Goal: Transaction & Acquisition: Purchase product/service

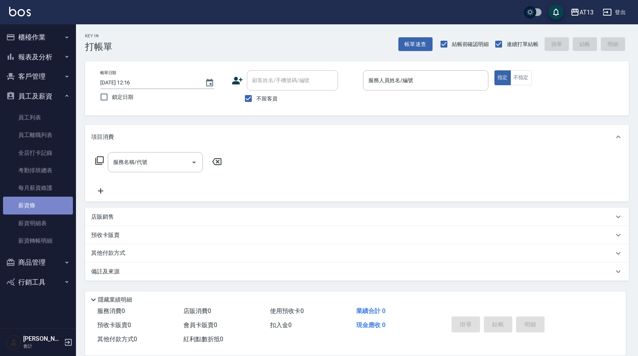
click at [48, 204] on link "薪資條" at bounding box center [38, 204] width 70 height 17
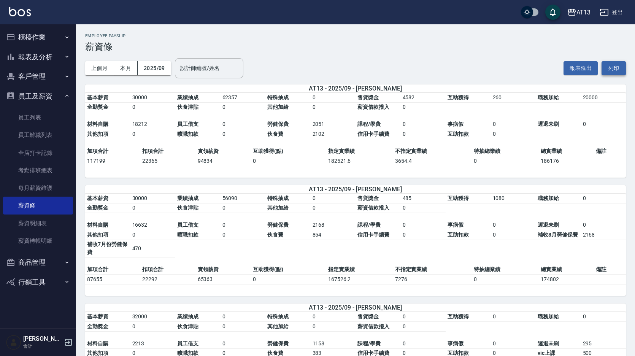
click at [612, 65] on button "列印" at bounding box center [613, 68] width 24 height 14
click at [17, 42] on button "櫃檯作業" at bounding box center [38, 37] width 70 height 20
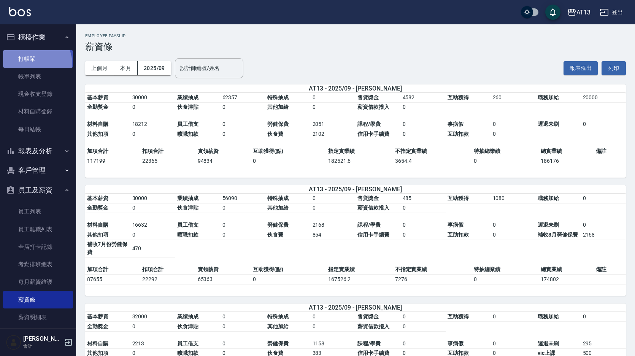
click at [33, 64] on link "打帳單" at bounding box center [38, 58] width 70 height 17
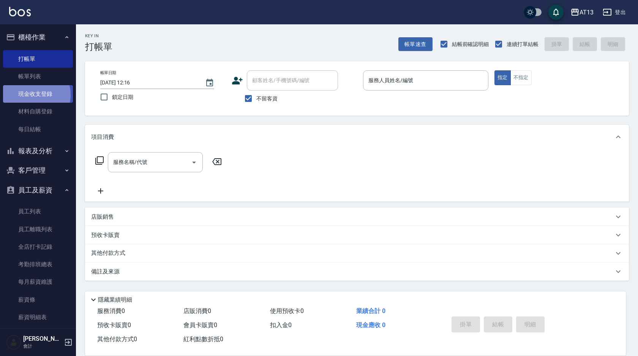
click at [32, 95] on link "現金收支登錄" at bounding box center [38, 93] width 70 height 17
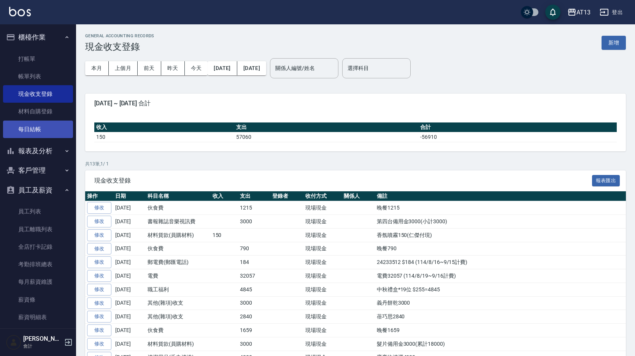
click at [27, 130] on link "每日結帳" at bounding box center [38, 128] width 70 height 17
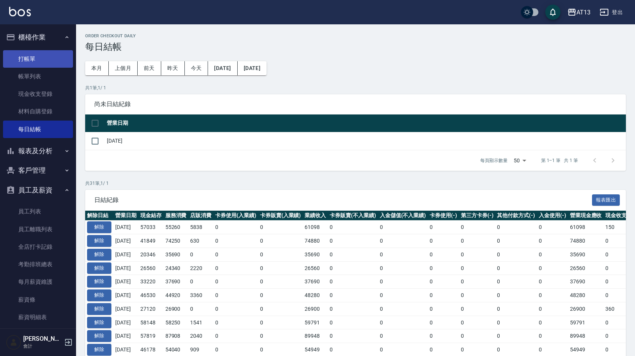
click at [22, 59] on link "打帳單" at bounding box center [38, 58] width 70 height 17
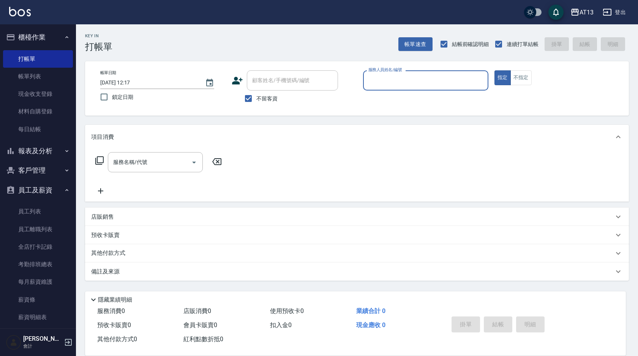
drag, startPoint x: 405, startPoint y: 76, endPoint x: 410, endPoint y: 82, distance: 7.5
click at [405, 76] on input "服務人員姓名/編號" at bounding box center [426, 80] width 119 height 13
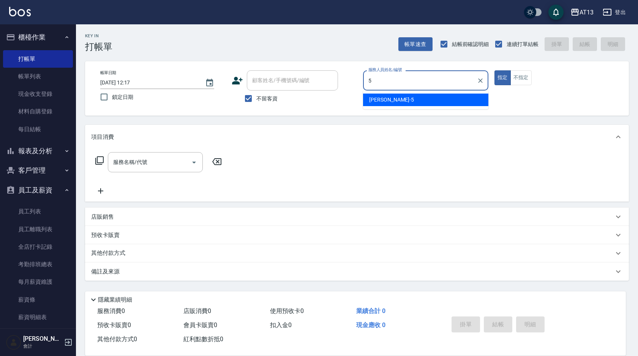
click at [391, 105] on div "[PERSON_NAME] -5" at bounding box center [425, 99] width 125 height 13
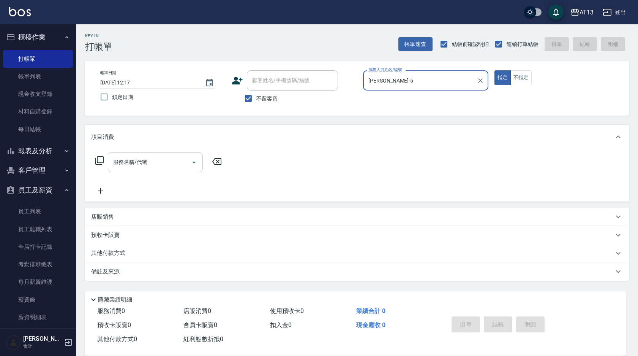
type input "[PERSON_NAME]-5"
click at [179, 158] on input "服務名稱/代號" at bounding box center [149, 161] width 77 height 13
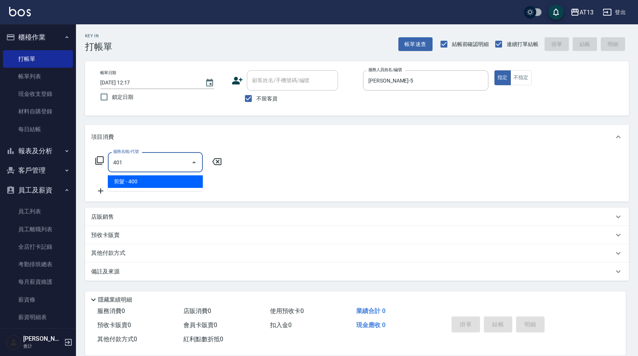
type input "剪髮(401)"
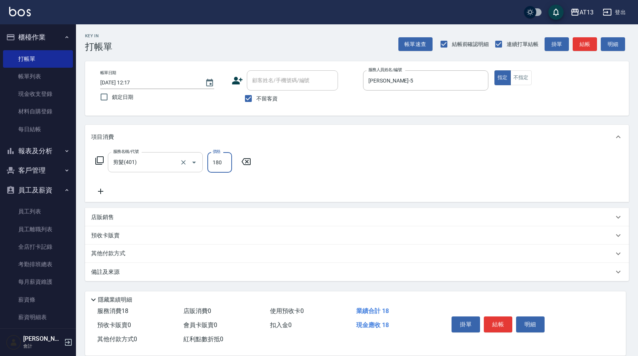
type input "180"
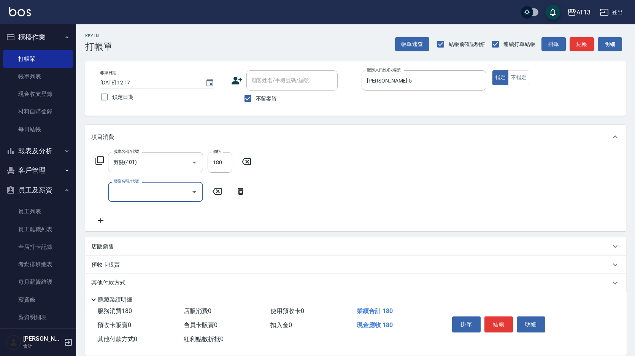
click at [344, 166] on div "服務名稱/代號 剪髮(401) 服務名稱/代號 價格 180 價格 服務名稱/代號 服務名稱/代號" at bounding box center [355, 190] width 540 height 82
click at [504, 325] on button "結帳" at bounding box center [498, 324] width 29 height 16
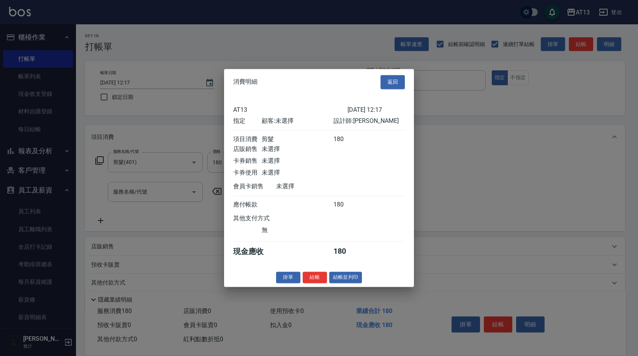
click at [328, 283] on div "掛單 結帳 結帳並列印" at bounding box center [319, 277] width 190 height 12
click at [323, 283] on button "結帳" at bounding box center [315, 277] width 24 height 12
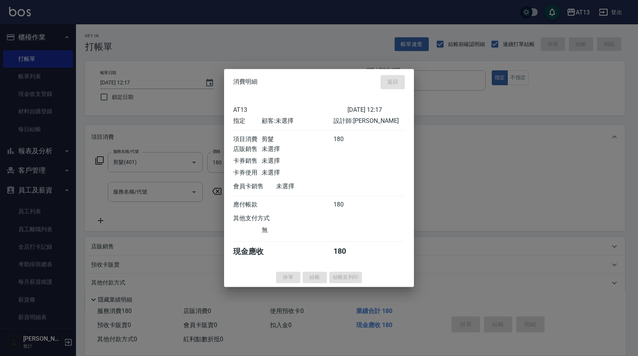
type input "[DATE] 12:38"
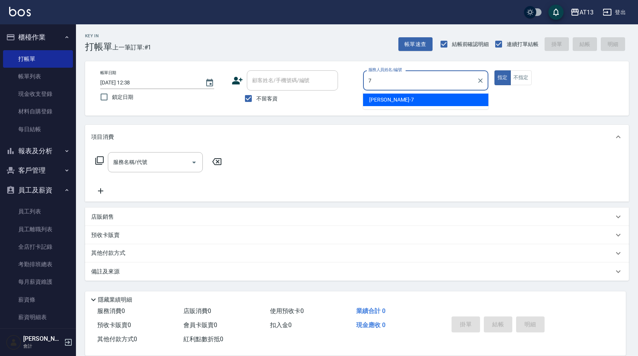
click at [409, 101] on div "[PERSON_NAME]-7" at bounding box center [425, 99] width 125 height 13
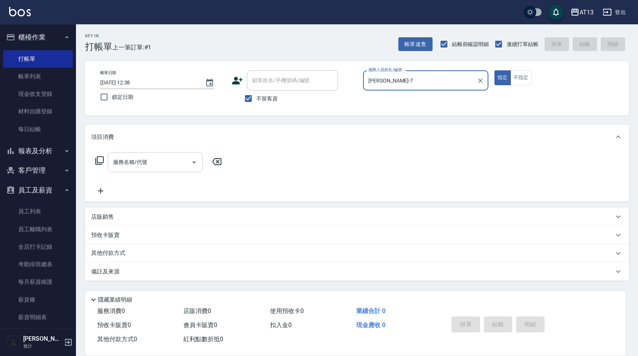
type input "[PERSON_NAME]-7"
click at [179, 166] on input "服務名稱/代號" at bounding box center [149, 161] width 77 height 13
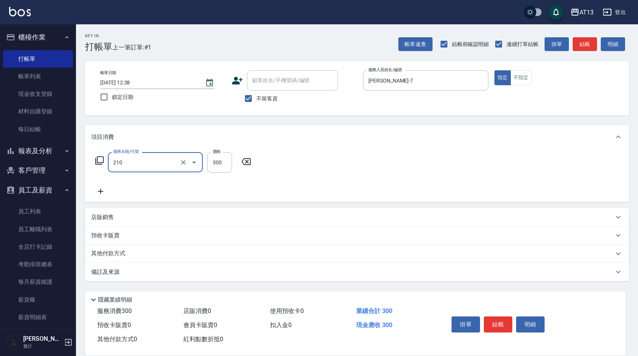
type input "[PERSON_NAME]洗髮精(210)"
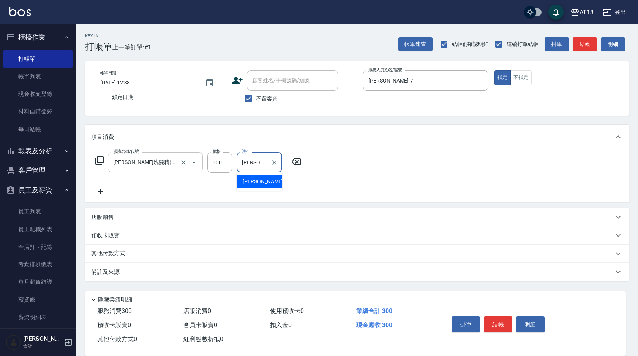
type input "[PERSON_NAME]-11"
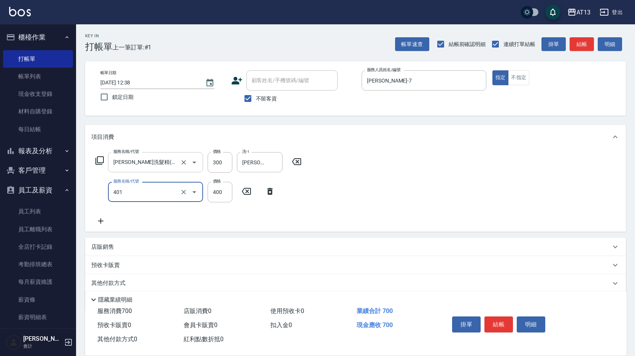
type input "剪髮(401)"
type input "300"
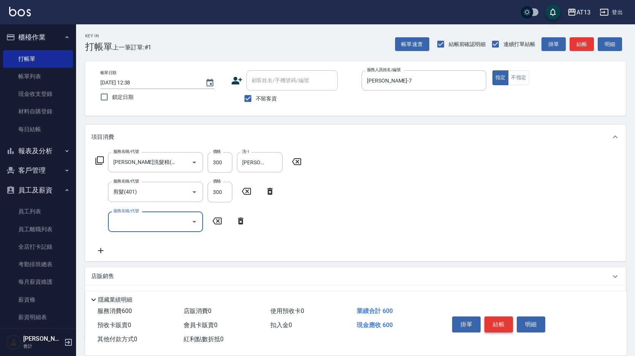
click at [485, 316] on button "結帳" at bounding box center [498, 324] width 29 height 16
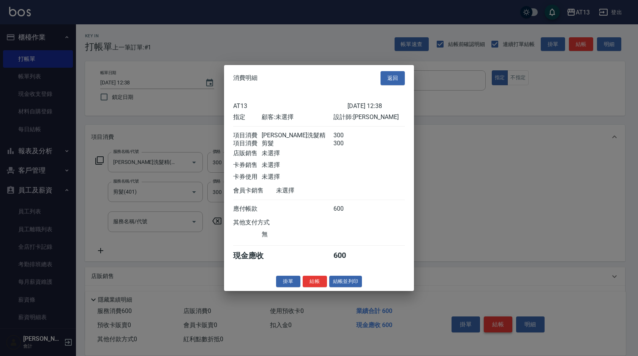
click at [497, 320] on div at bounding box center [319, 178] width 638 height 356
click at [316, 282] on button "結帳" at bounding box center [315, 281] width 24 height 12
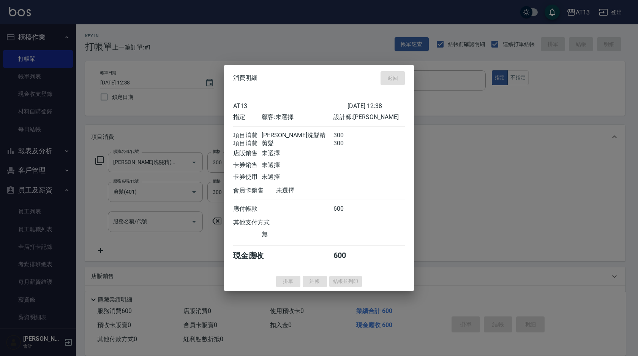
type input "[DATE] 12:39"
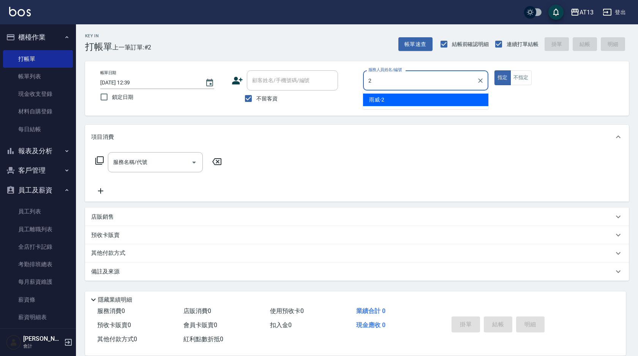
click at [444, 97] on div "雨威 -2" at bounding box center [425, 99] width 125 height 13
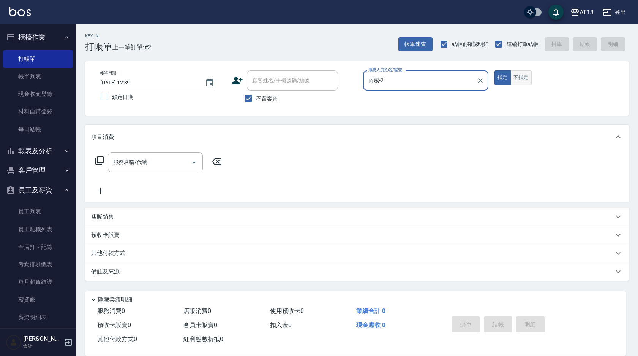
type input "雨威-2"
click at [519, 73] on button "不指定" at bounding box center [521, 77] width 21 height 15
click at [171, 158] on input "服務名稱/代號" at bounding box center [149, 161] width 77 height 13
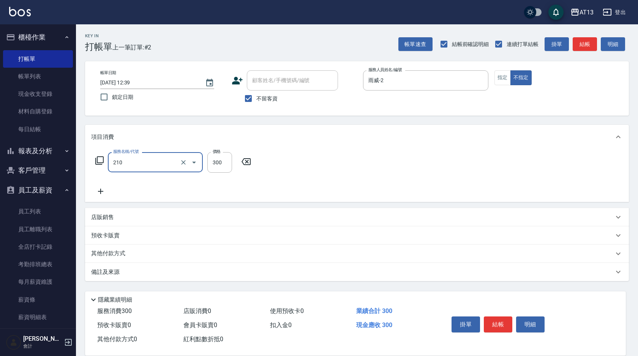
type input "[PERSON_NAME]洗髮精(210)"
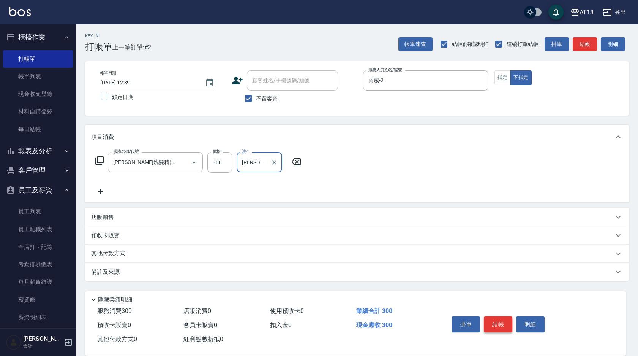
type input "[PERSON_NAME]-29"
click at [504, 323] on button "結帳" at bounding box center [498, 324] width 29 height 16
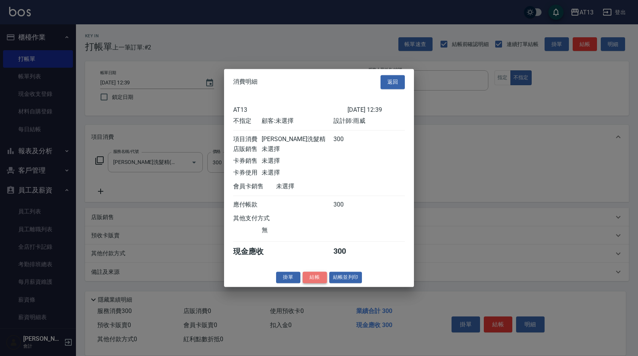
click at [307, 282] on button "結帳" at bounding box center [315, 277] width 24 height 12
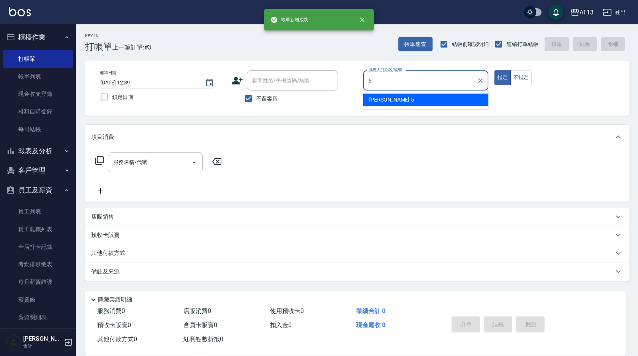
click at [406, 102] on div "[PERSON_NAME] -5" at bounding box center [425, 99] width 125 height 13
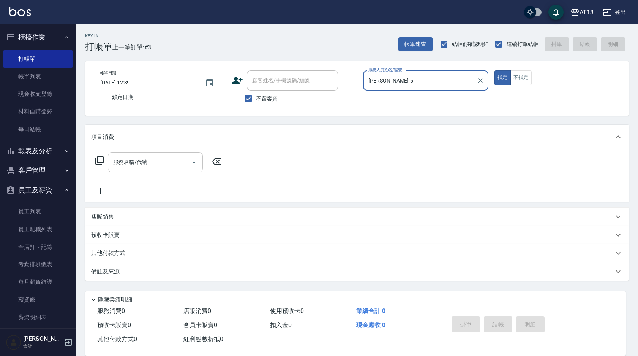
type input "[PERSON_NAME]-5"
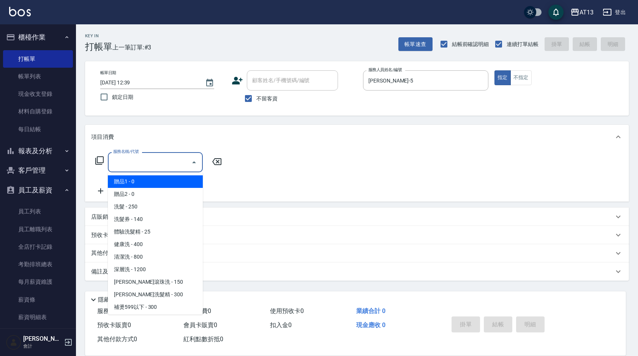
click at [177, 163] on input "服務名稱/代號" at bounding box center [149, 161] width 77 height 13
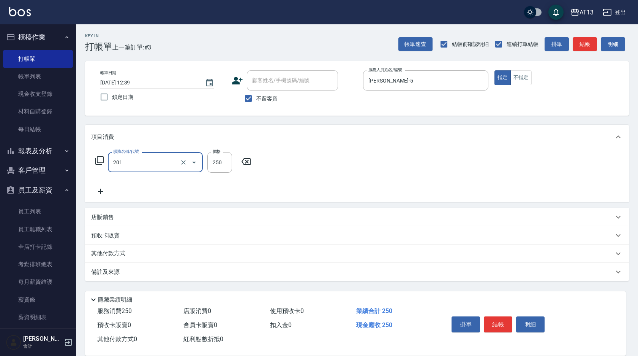
type input "洗髮(201)"
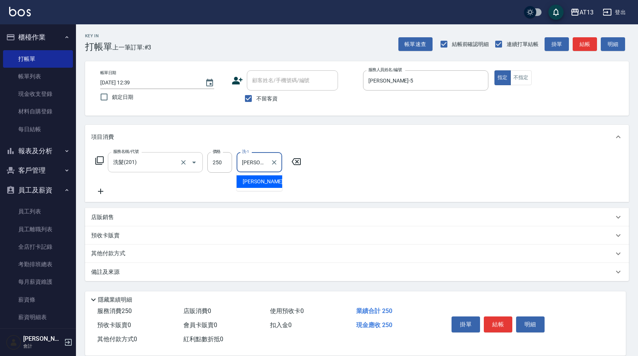
type input "[PERSON_NAME]-11"
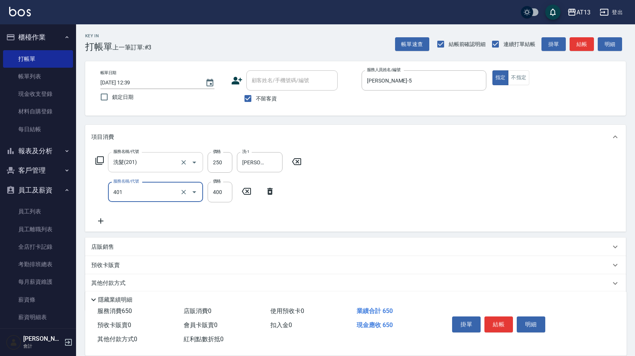
type input "剪髮(401)"
type input "250"
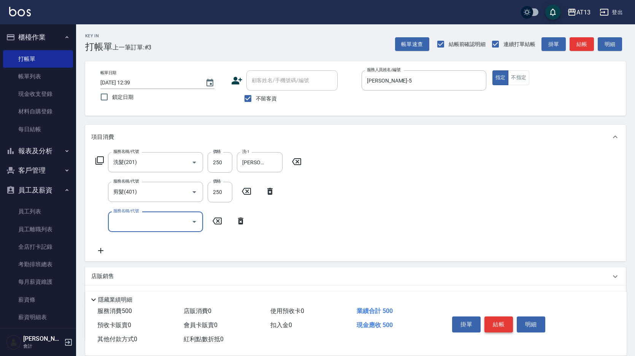
click at [509, 325] on button "結帳" at bounding box center [498, 324] width 29 height 16
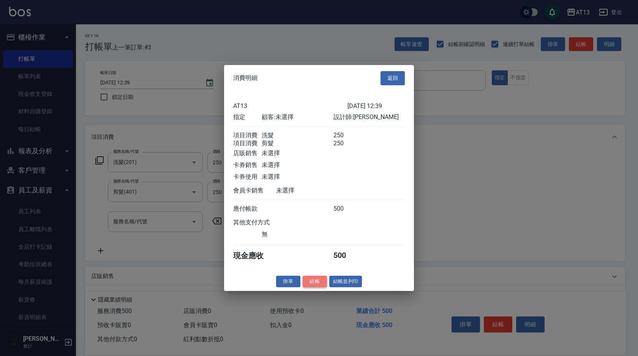
click at [313, 287] on button "結帳" at bounding box center [315, 281] width 24 height 12
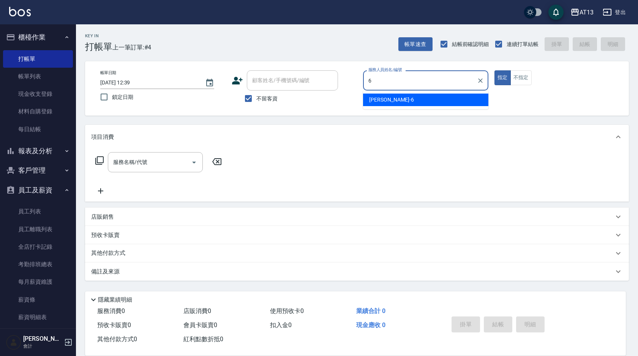
click at [418, 105] on div "亭妤 -6" at bounding box center [425, 99] width 125 height 13
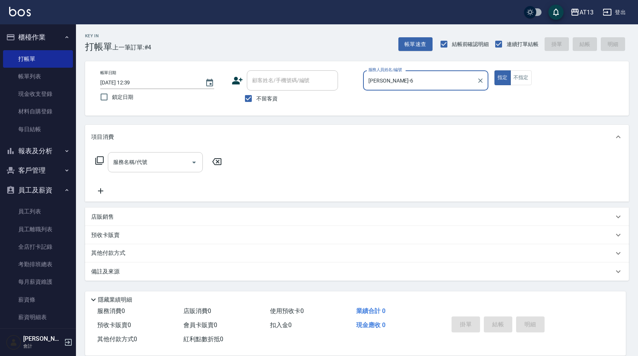
type input "[PERSON_NAME]-6"
click at [134, 158] on div "服務名稱/代號 服務名稱/代號" at bounding box center [155, 162] width 95 height 20
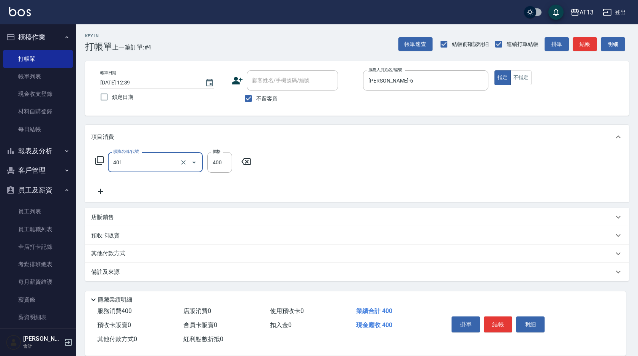
type input "剪髮(401)"
type input "300"
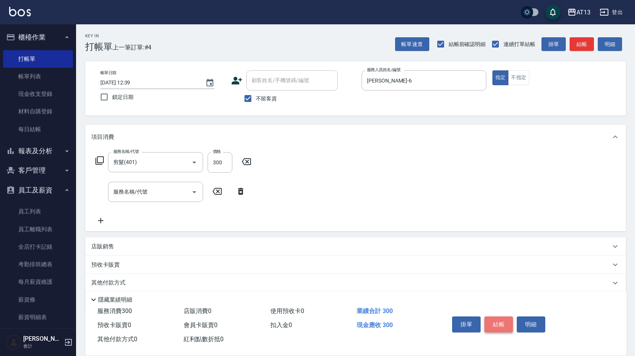
click at [504, 318] on button "結帳" at bounding box center [498, 324] width 29 height 16
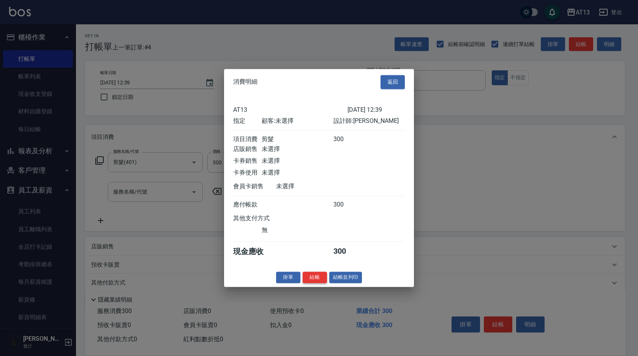
click at [307, 283] on button "結帳" at bounding box center [315, 277] width 24 height 12
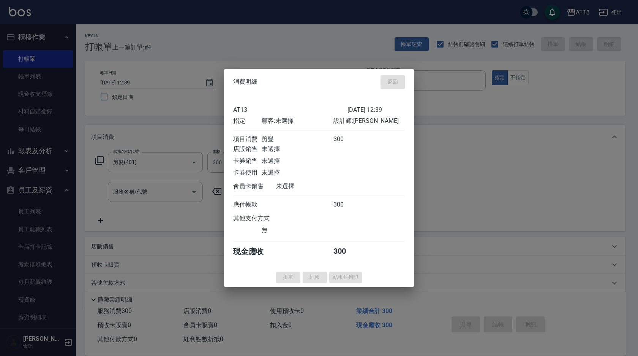
type input "[DATE] 12:40"
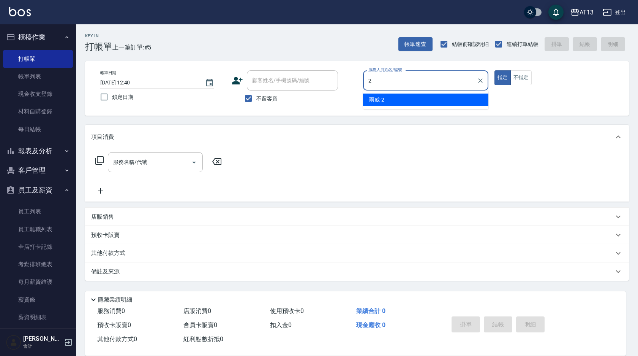
click at [415, 102] on div "雨威 -2" at bounding box center [425, 99] width 125 height 13
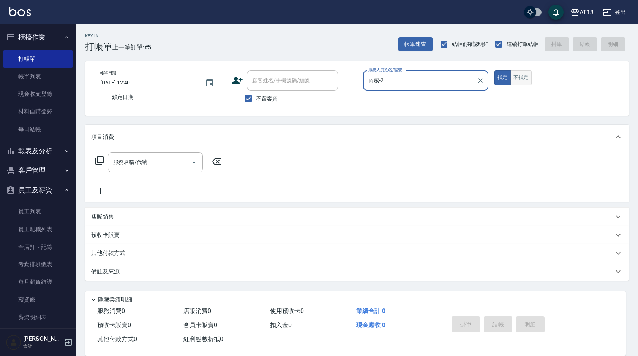
type input "雨威-2"
click at [530, 81] on button "不指定" at bounding box center [521, 77] width 21 height 15
click at [140, 165] on input "服務名稱/代號" at bounding box center [149, 161] width 77 height 13
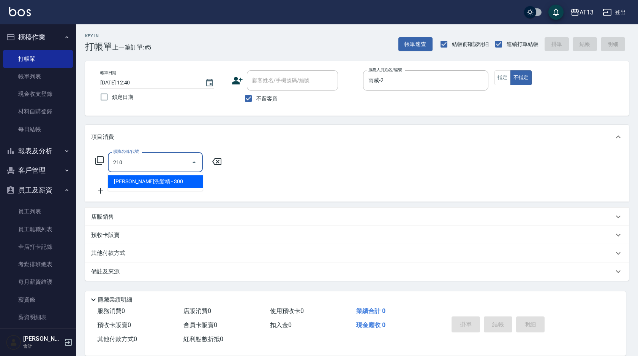
type input "[PERSON_NAME]洗髮精(210)"
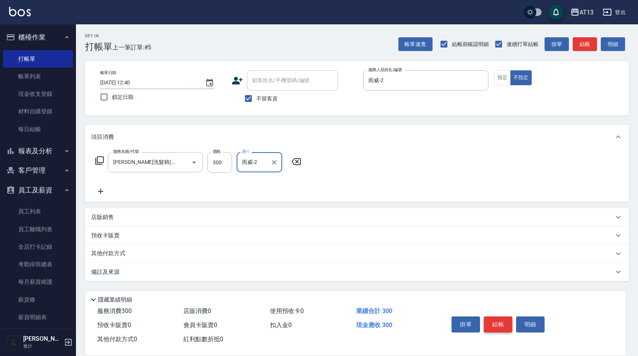
type input "雨威-2"
click at [489, 323] on button "結帳" at bounding box center [498, 324] width 29 height 16
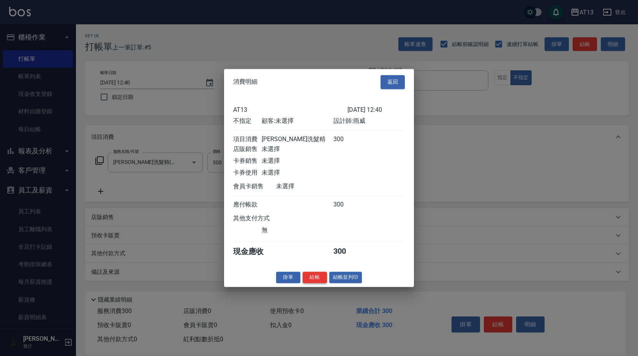
click at [309, 280] on button "結帳" at bounding box center [315, 277] width 24 height 12
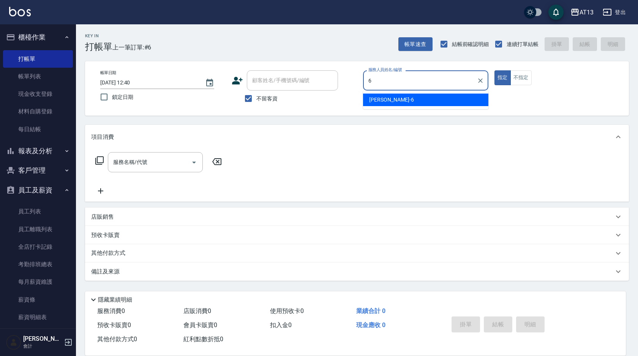
click at [398, 102] on div "亭妤 -6" at bounding box center [425, 99] width 125 height 13
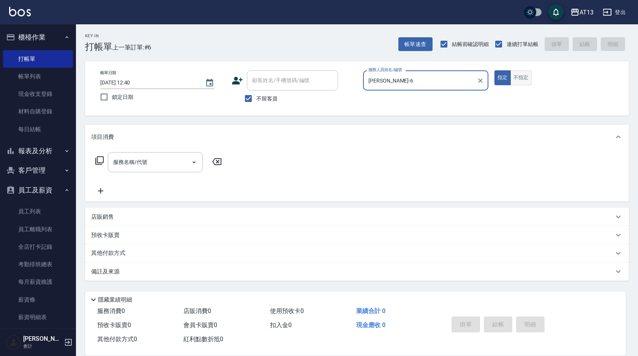
type input "[PERSON_NAME]-6"
click at [522, 84] on button "不指定" at bounding box center [521, 77] width 21 height 15
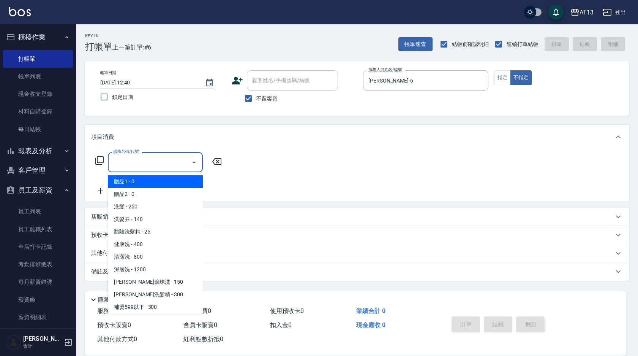
click at [164, 160] on input "服務名稱/代號" at bounding box center [149, 161] width 77 height 13
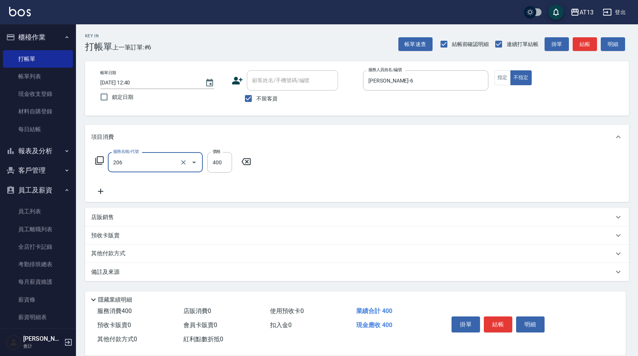
type input "健康洗(206)"
type input "[PERSON_NAME]-26"
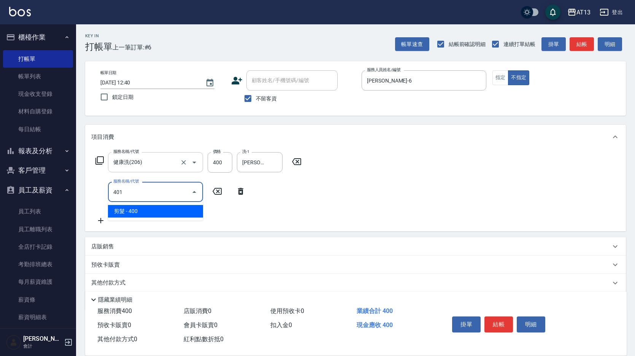
type input "剪髮(401)"
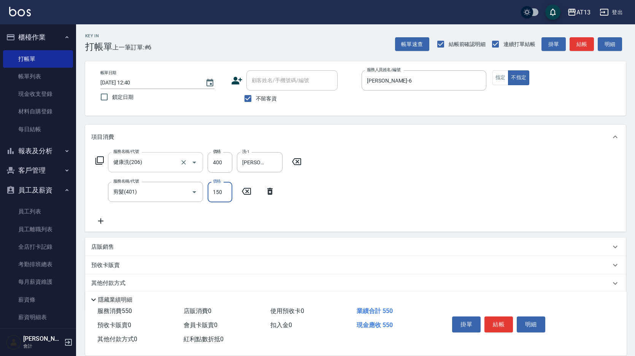
type input "150"
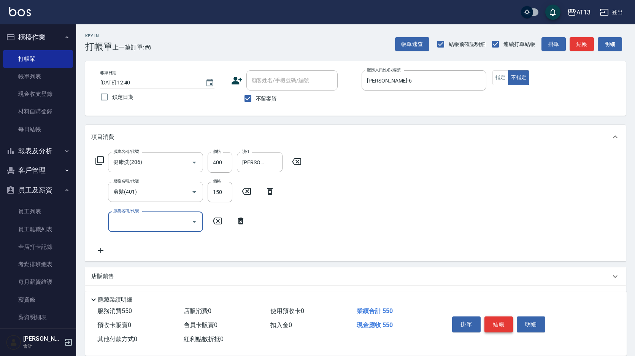
click at [488, 324] on button "結帳" at bounding box center [498, 324] width 29 height 16
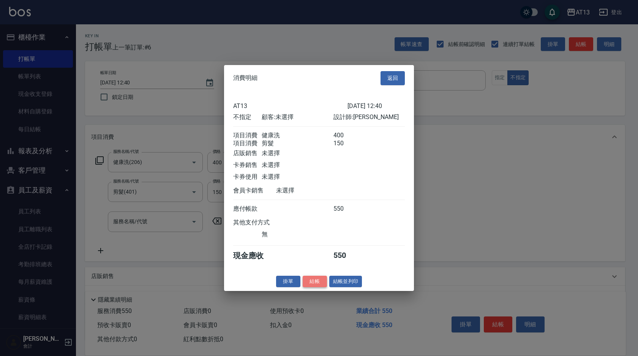
click at [320, 285] on button "結帳" at bounding box center [315, 281] width 24 height 12
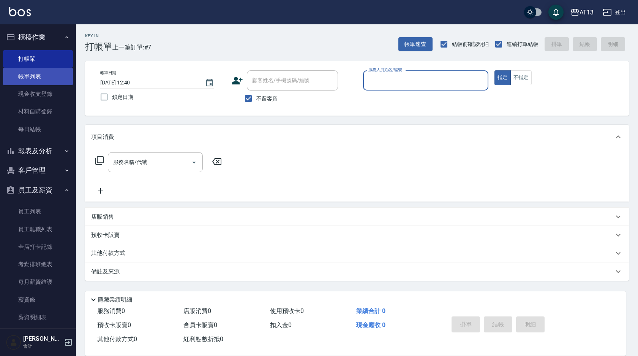
click at [26, 78] on link "帳單列表" at bounding box center [38, 76] width 70 height 17
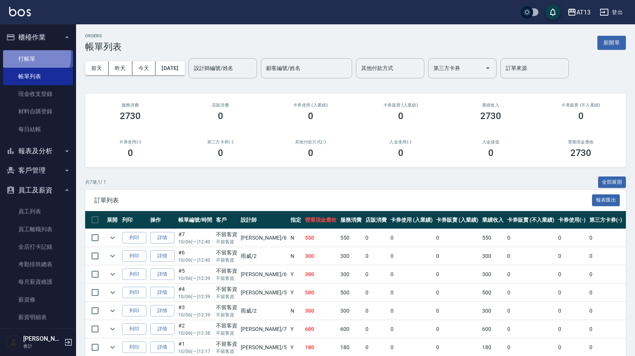
click at [29, 56] on link "打帳單" at bounding box center [38, 58] width 70 height 17
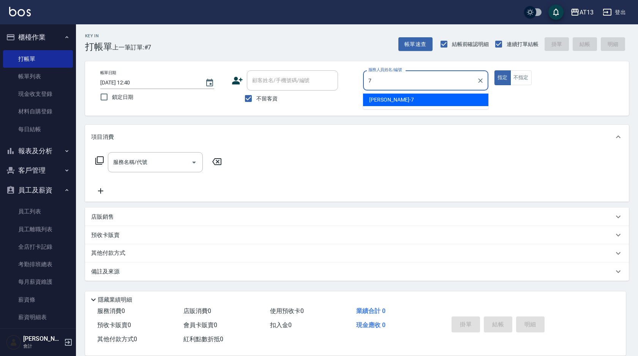
click at [444, 97] on div "[PERSON_NAME]-7" at bounding box center [425, 99] width 125 height 13
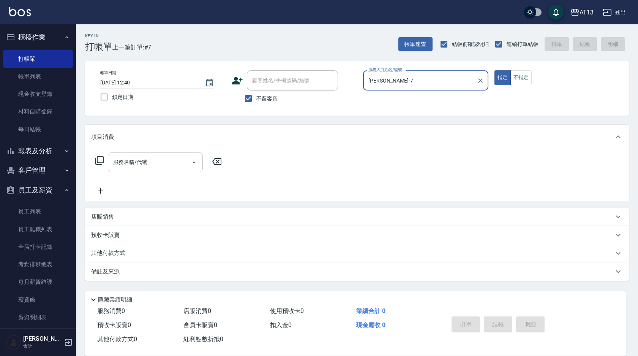
type input "[PERSON_NAME]-7"
click at [157, 167] on input "服務名稱/代號" at bounding box center [149, 161] width 77 height 13
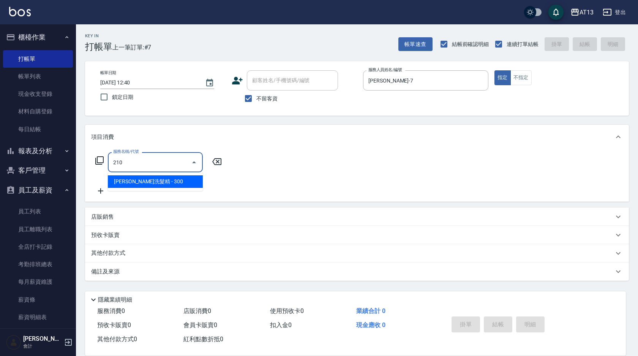
type input "[PERSON_NAME]洗髮精(210)"
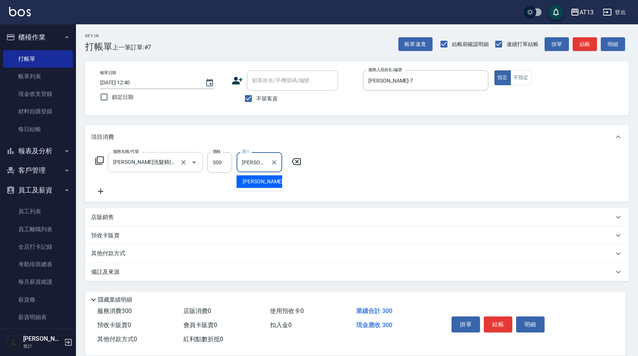
type input "[PERSON_NAME]-11"
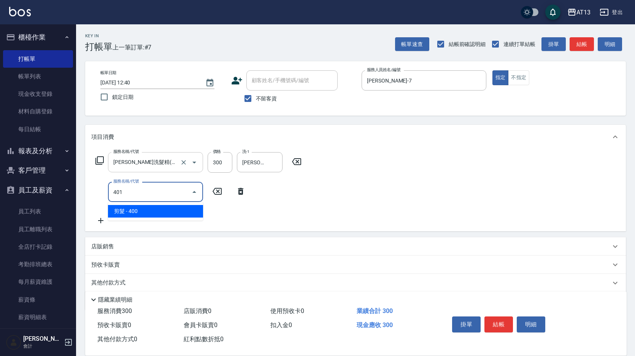
type input "剪髮(401)"
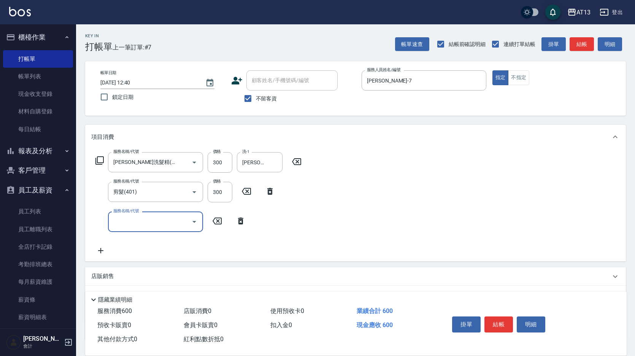
click at [207, 190] on div "服務名稱/代號 剪髮(401) 服務名稱/代號 價格 300 價格" at bounding box center [185, 192] width 188 height 21
click at [214, 198] on input "300" at bounding box center [220, 192] width 25 height 21
type input "250"
click at [508, 326] on button "結帳" at bounding box center [498, 324] width 29 height 16
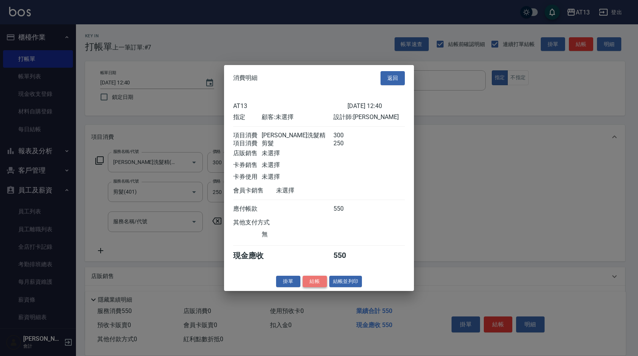
click at [316, 285] on button "結帳" at bounding box center [315, 281] width 24 height 12
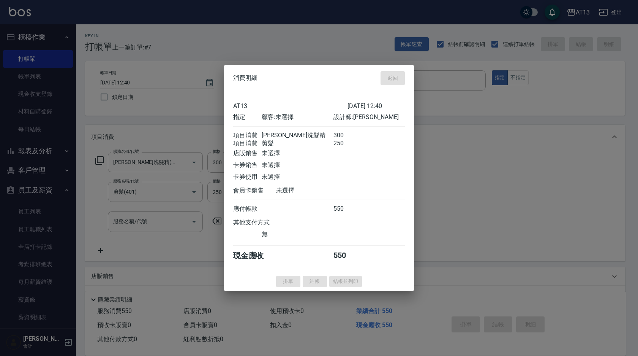
type input "[DATE] 13:09"
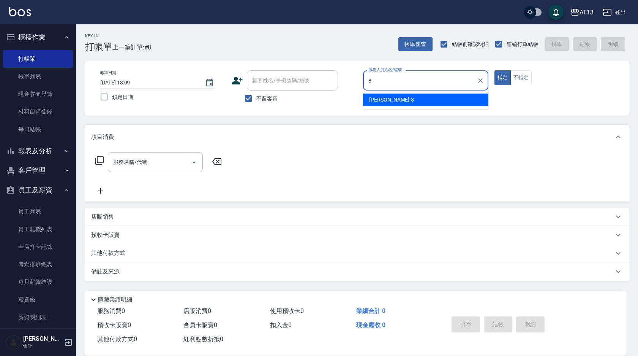
click at [451, 103] on div "[PERSON_NAME] -8" at bounding box center [425, 99] width 125 height 13
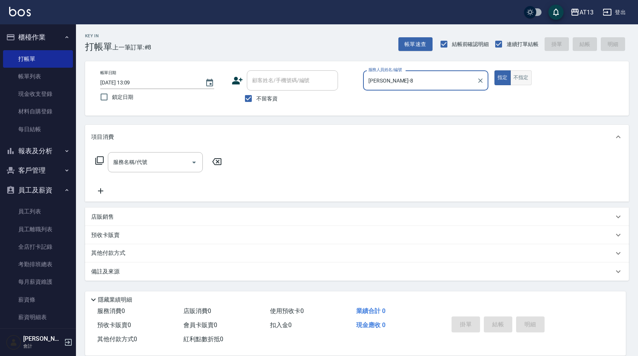
type input "[PERSON_NAME]-8"
click at [529, 76] on button "不指定" at bounding box center [521, 77] width 21 height 15
click at [161, 162] on input "服務名稱/代號" at bounding box center [149, 161] width 77 height 13
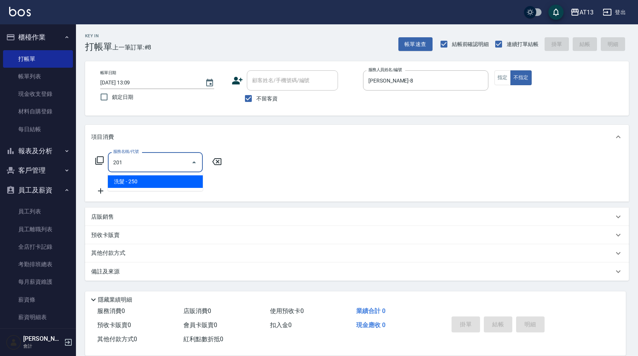
type input "洗髮(201)"
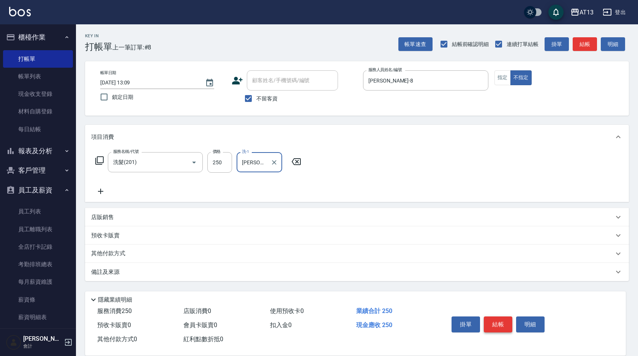
type input "[PERSON_NAME]-8"
click at [490, 318] on button "結帳" at bounding box center [498, 324] width 29 height 16
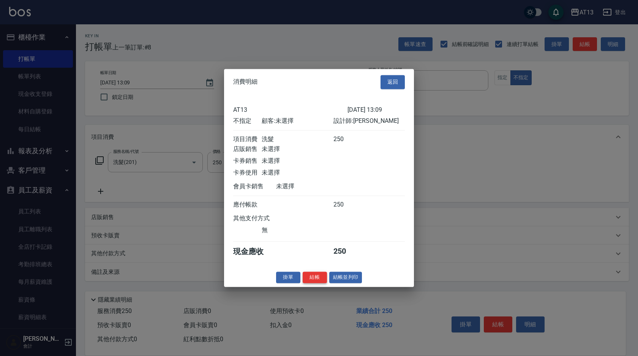
click at [315, 283] on button "結帳" at bounding box center [315, 277] width 24 height 12
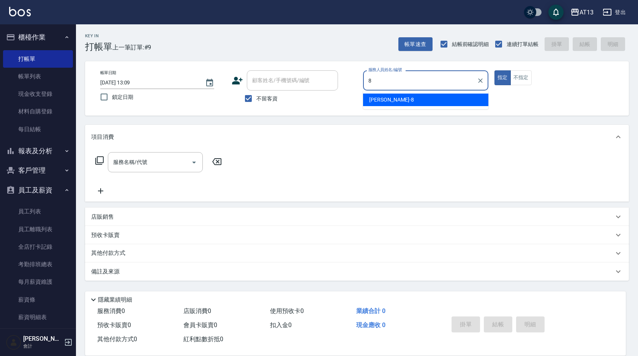
click at [395, 97] on div "[PERSON_NAME] -8" at bounding box center [425, 99] width 125 height 13
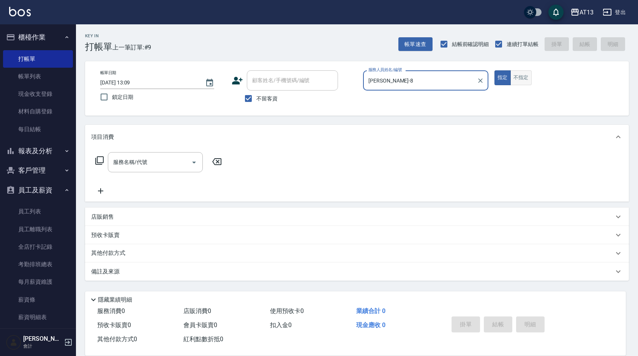
type input "[PERSON_NAME]-8"
click at [522, 77] on button "不指定" at bounding box center [521, 77] width 21 height 15
click at [152, 166] on input "服務名稱/代號" at bounding box center [149, 161] width 77 height 13
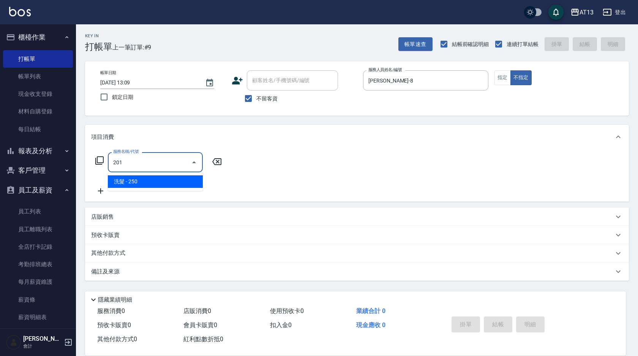
type input "洗髮(201)"
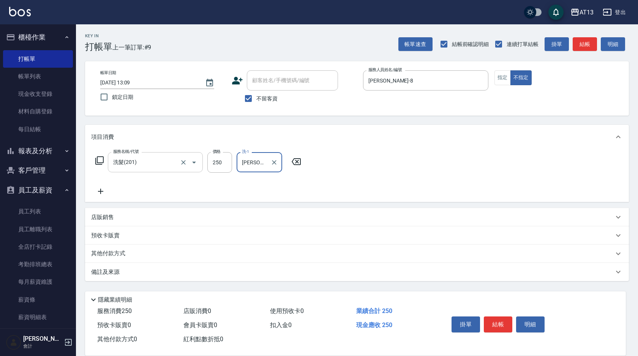
type input "[PERSON_NAME]-8"
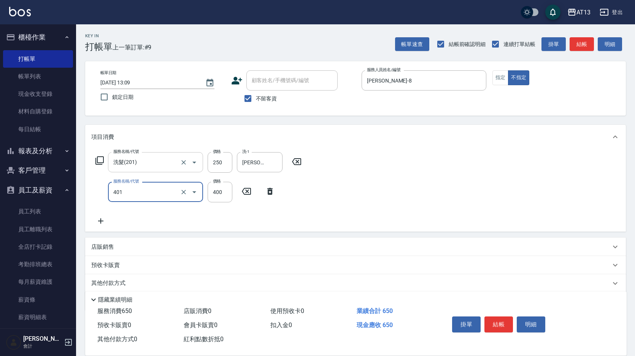
type input "剪髮(401)"
type input "200"
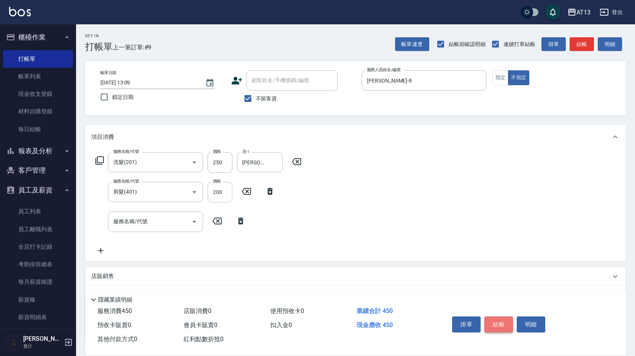
click at [498, 323] on button "結帳" at bounding box center [498, 324] width 29 height 16
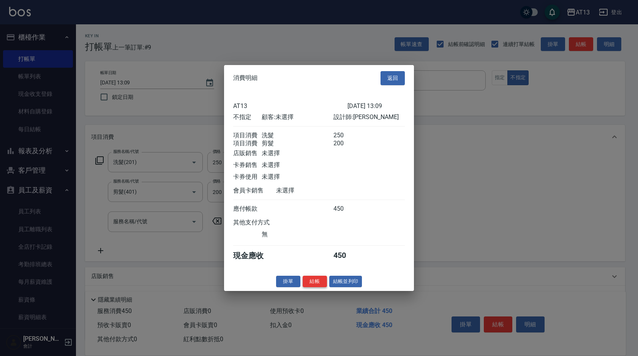
click at [318, 285] on button "結帳" at bounding box center [315, 281] width 24 height 12
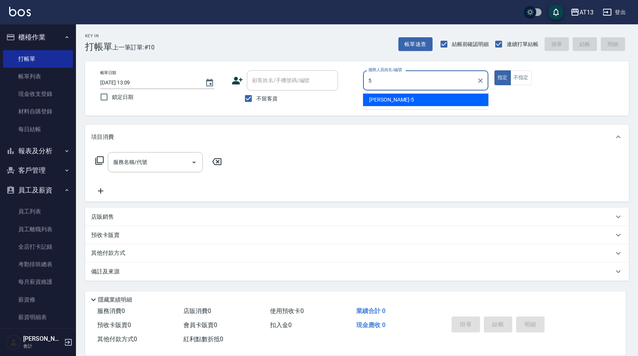
click at [372, 106] on ul "[PERSON_NAME] -5" at bounding box center [425, 99] width 125 height 19
drag, startPoint x: 407, startPoint y: 100, endPoint x: 435, endPoint y: 100, distance: 28.5
click at [407, 100] on div "[PERSON_NAME] -5" at bounding box center [425, 99] width 125 height 13
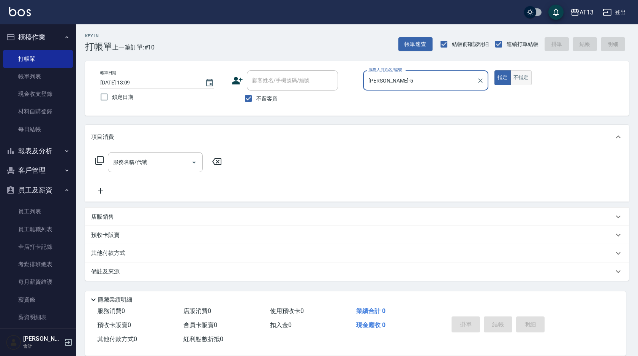
type input "[PERSON_NAME]-5"
click at [525, 76] on button "不指定" at bounding box center [521, 77] width 21 height 15
click at [166, 162] on input "服務名稱/代號" at bounding box center [149, 161] width 77 height 13
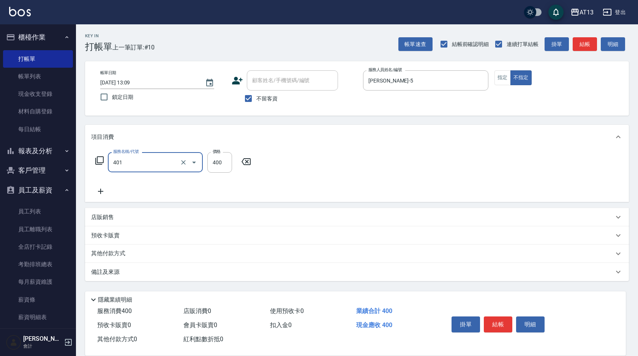
type input "剪髮(401)"
type input "150"
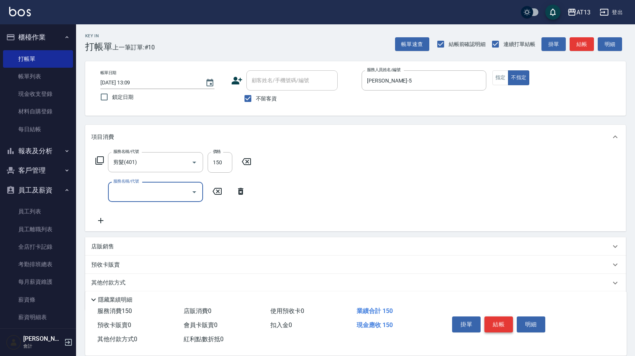
click at [504, 322] on button "結帳" at bounding box center [498, 324] width 29 height 16
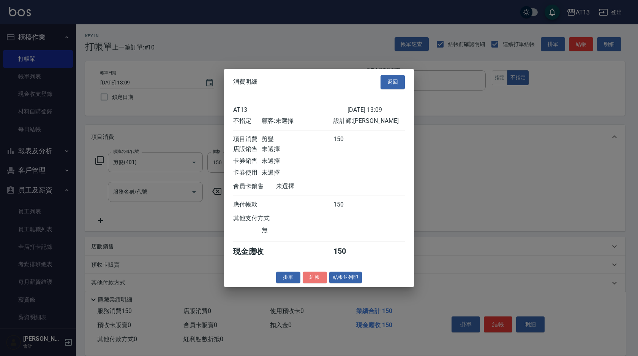
click at [310, 281] on button "結帳" at bounding box center [315, 277] width 24 height 12
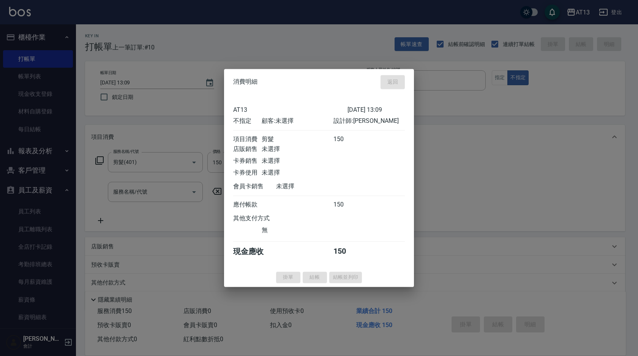
type input "[DATE] 13:10"
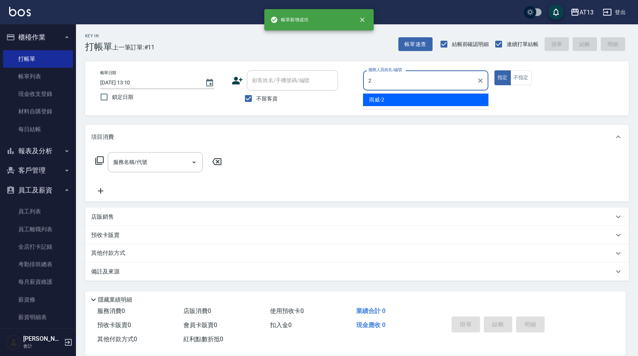
click at [383, 100] on span "雨威 -2" at bounding box center [376, 100] width 15 height 8
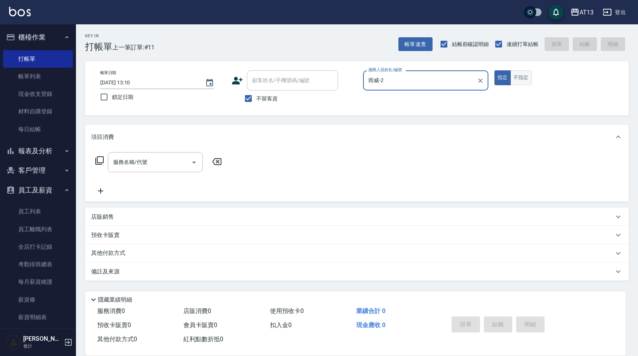
type input "雨威-2"
click at [520, 76] on button "不指定" at bounding box center [521, 77] width 21 height 15
click at [154, 165] on input "服務名稱/代號" at bounding box center [149, 161] width 77 height 13
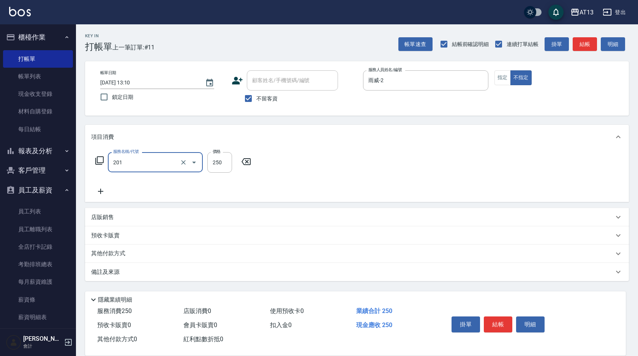
type input "洗髮(201)"
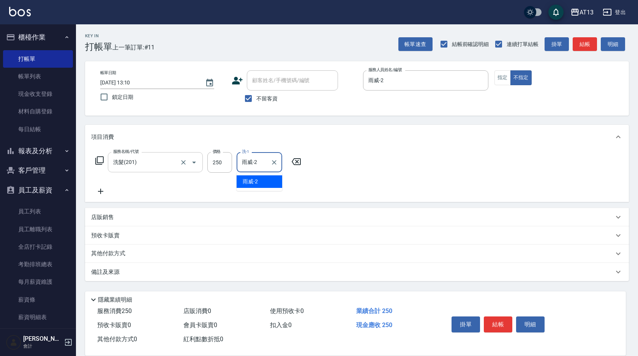
type input "雨威-2"
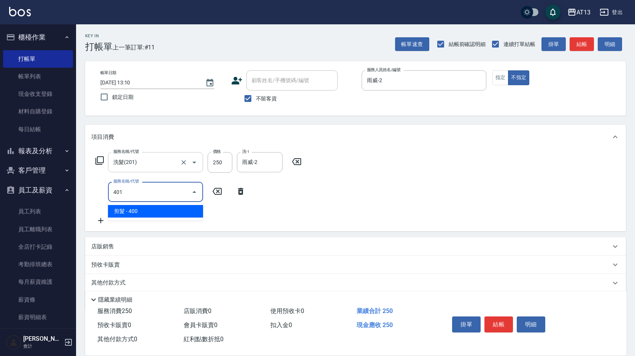
type input "剪髮(401)"
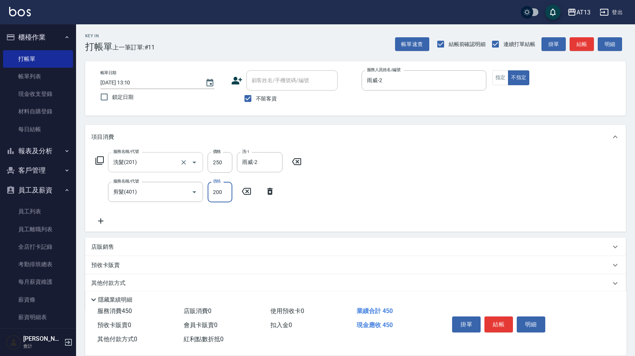
type input "200"
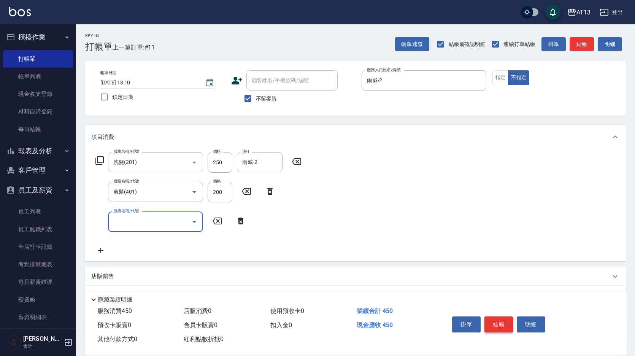
click at [494, 323] on button "結帳" at bounding box center [498, 324] width 29 height 16
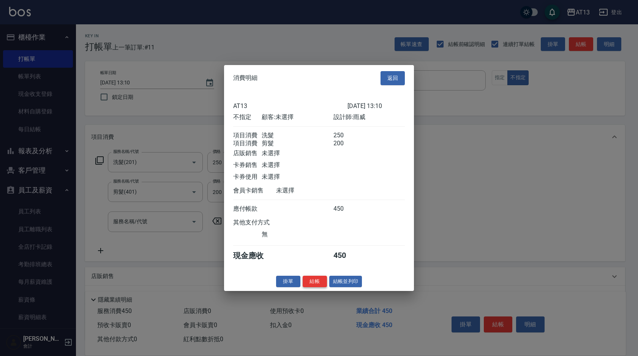
click at [317, 287] on button "結帳" at bounding box center [315, 281] width 24 height 12
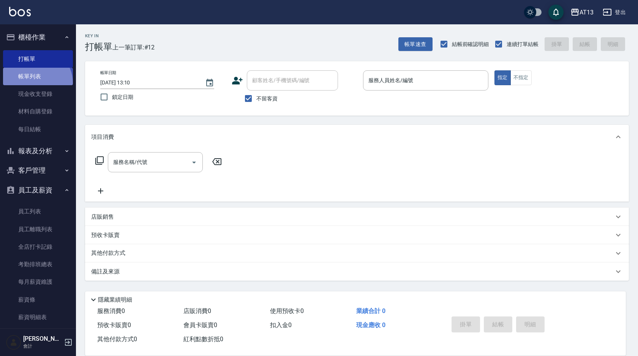
click at [36, 83] on link "帳單列表" at bounding box center [38, 76] width 70 height 17
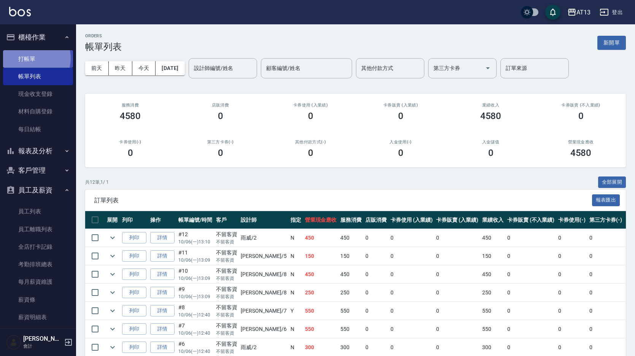
click at [34, 58] on link "打帳單" at bounding box center [38, 58] width 70 height 17
